Goal: Find specific page/section: Find specific page/section

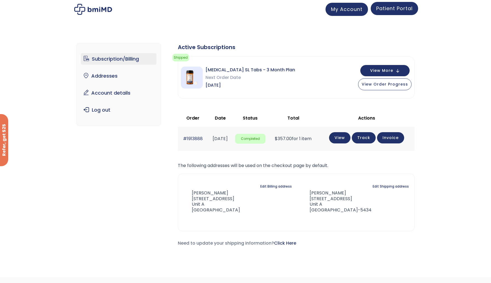
click at [391, 10] on span "Patient Portal" at bounding box center [394, 8] width 36 height 7
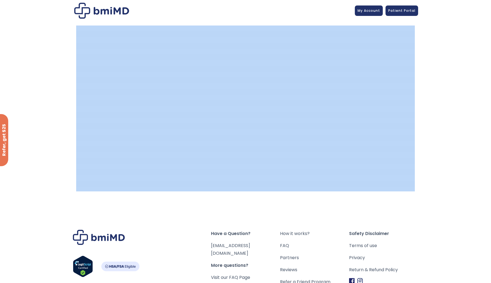
drag, startPoint x: 423, startPoint y: 64, endPoint x: 408, endPoint y: 64, distance: 14.5
click at [310, 39] on div at bounding box center [245, 111] width 491 height 181
click at [436, 62] on div at bounding box center [245, 111] width 491 height 181
